Goal: Obtain resource: Obtain resource

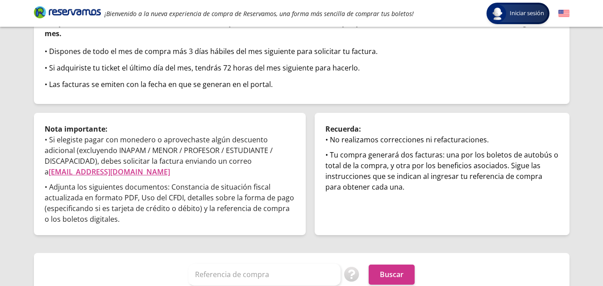
scroll to position [101, 0]
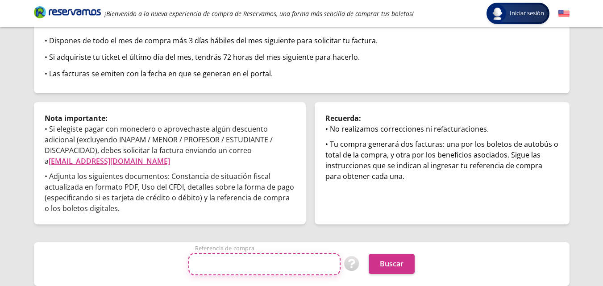
click at [293, 262] on input "Referencia de compra" at bounding box center [264, 264] width 152 height 22
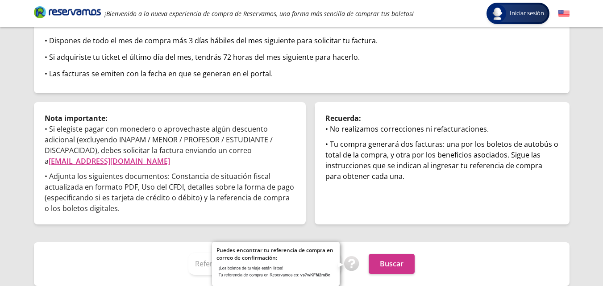
click at [351, 270] on img at bounding box center [352, 264] width 16 height 16
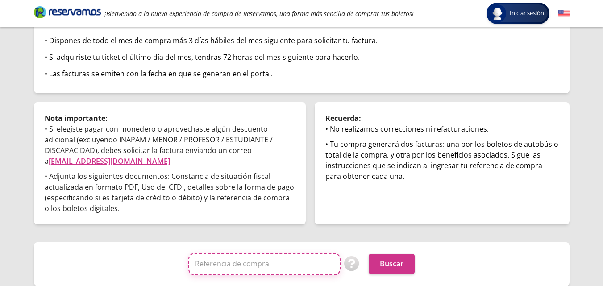
click at [221, 265] on input "Referencia de compra" at bounding box center [264, 264] width 152 height 22
paste input "KEXaTN15QWk"
type input "KEXaTN15QWk"
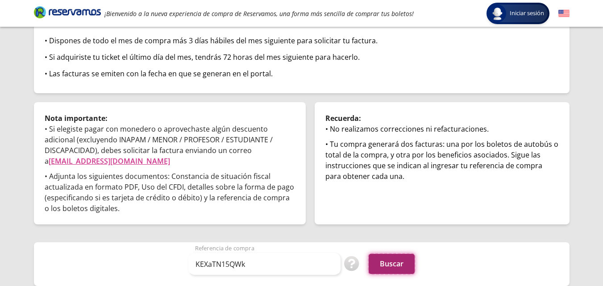
click at [379, 265] on button "Buscar" at bounding box center [392, 264] width 46 height 20
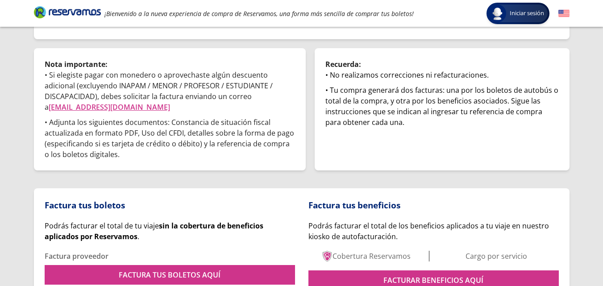
scroll to position [206, 0]
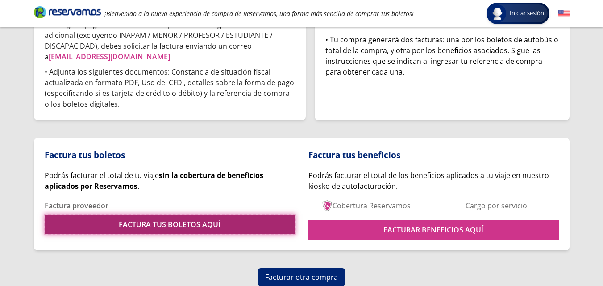
click at [245, 226] on link "FACTURA TUS BOLETOS AQUÍ" at bounding box center [170, 225] width 250 height 20
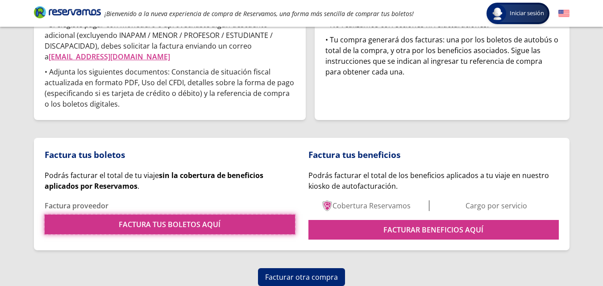
scroll to position [0, 0]
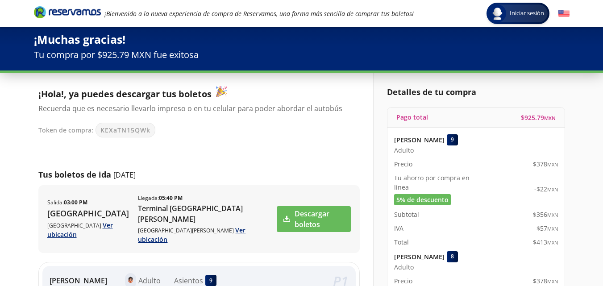
scroll to position [5, 0]
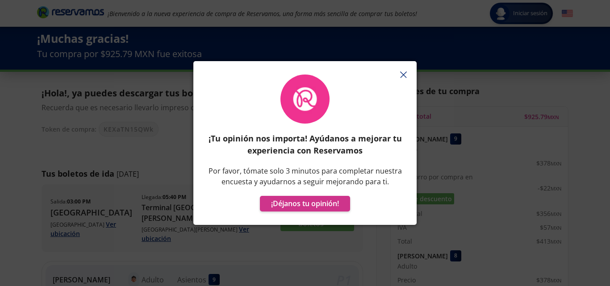
click at [404, 72] on icon "button" at bounding box center [403, 74] width 7 height 7
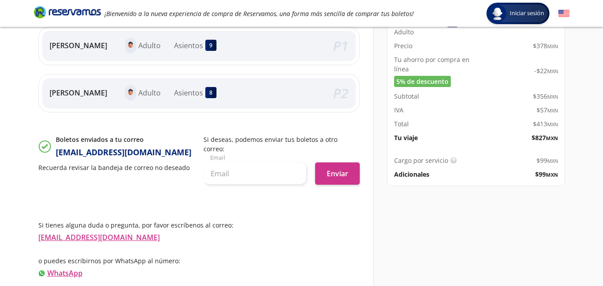
scroll to position [0, 0]
